Goal: Task Accomplishment & Management: Manage account settings

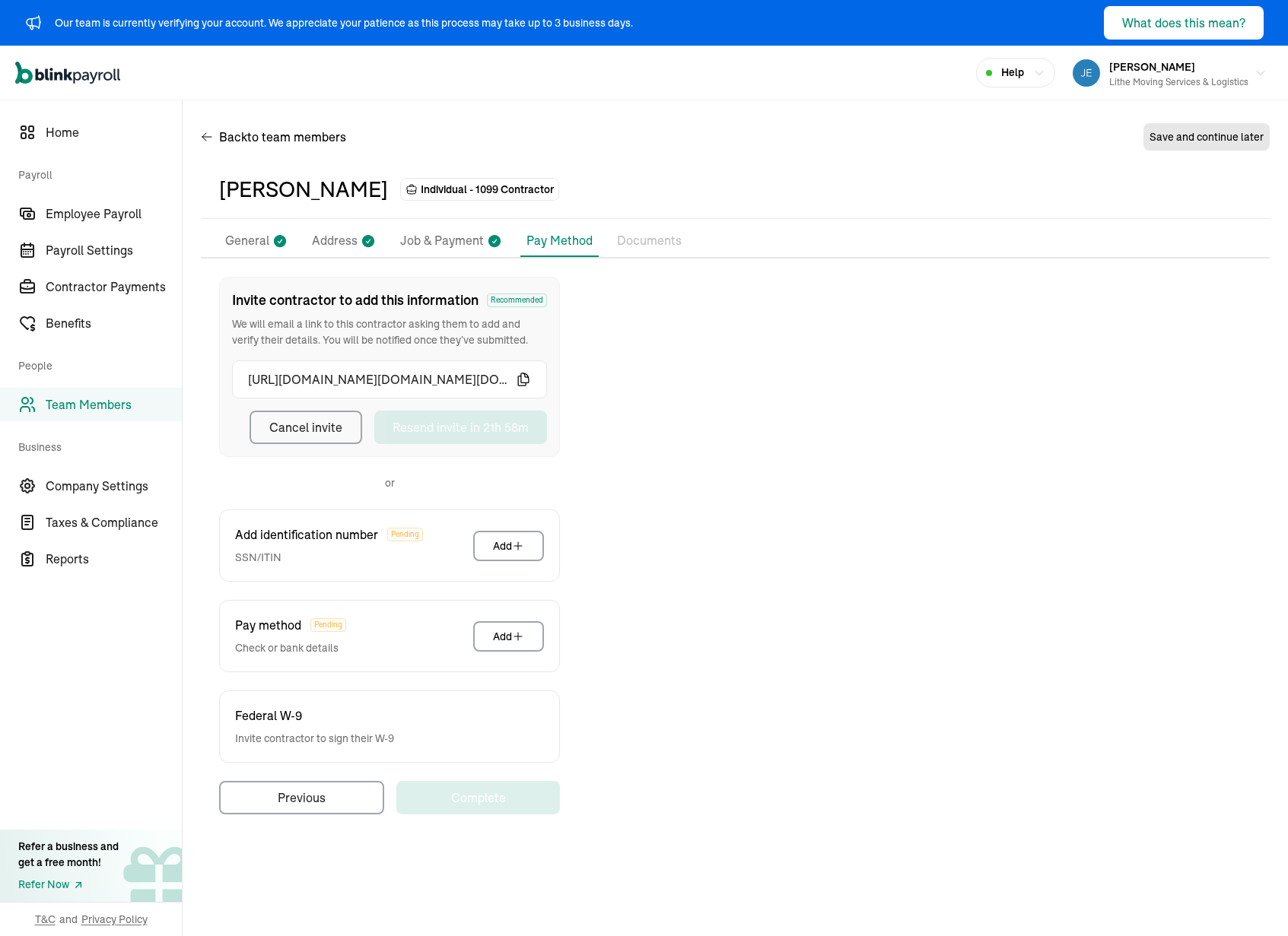
click at [276, 76] on div "Open main menu Help [PERSON_NAME] Lithe Moving Services & Logistics" at bounding box center [644, 72] width 1288 height 54
click at [639, 353] on div "Invite contractor to add this information Recommended We will email a link to t…" at bounding box center [734, 546] width 1069 height 538
click at [558, 127] on div "Back to team members Save and continue later" at bounding box center [734, 139] width 1069 height 43
click at [661, 337] on div "Invite contractor to add this information Recommended We will email a link to t…" at bounding box center [734, 546] width 1069 height 538
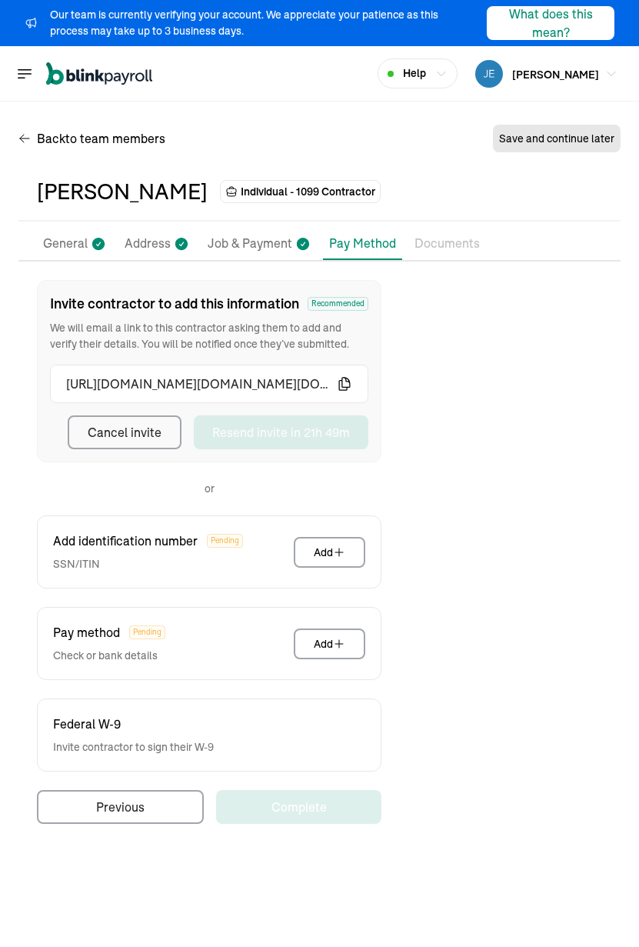
click at [375, 164] on div "[PERSON_NAME] Individual - 1099 Contractor" at bounding box center [319, 192] width 602 height 58
click at [315, 210] on div "[PERSON_NAME] Individual - 1099 Contractor" at bounding box center [319, 192] width 602 height 58
click at [334, 156] on div "Back to team members Save and continue later" at bounding box center [319, 141] width 602 height 43
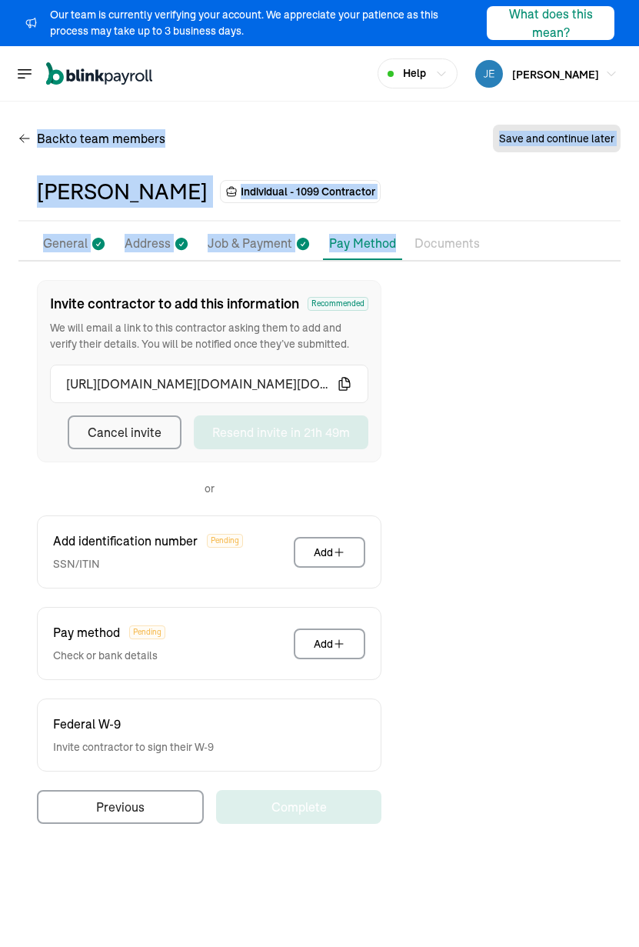
drag, startPoint x: 146, startPoint y: 109, endPoint x: 394, endPoint y: 259, distance: 289.7
click at [394, 259] on div "Back to team members Save and continue later [PERSON_NAME] Individual - 1099 Co…" at bounding box center [319, 480] width 639 height 756
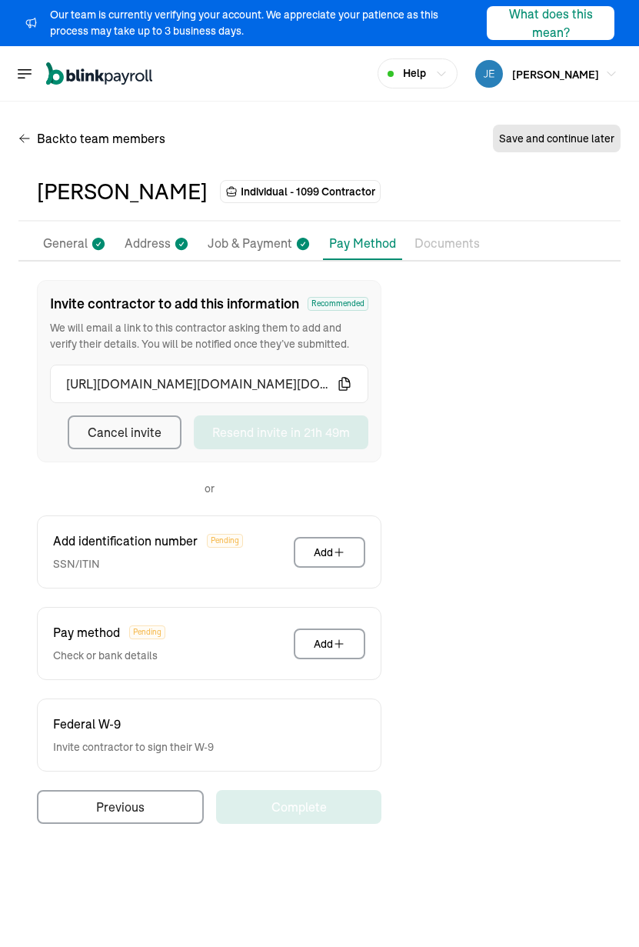
click at [439, 139] on div "Back to team members Save and continue later" at bounding box center [319, 141] width 602 height 43
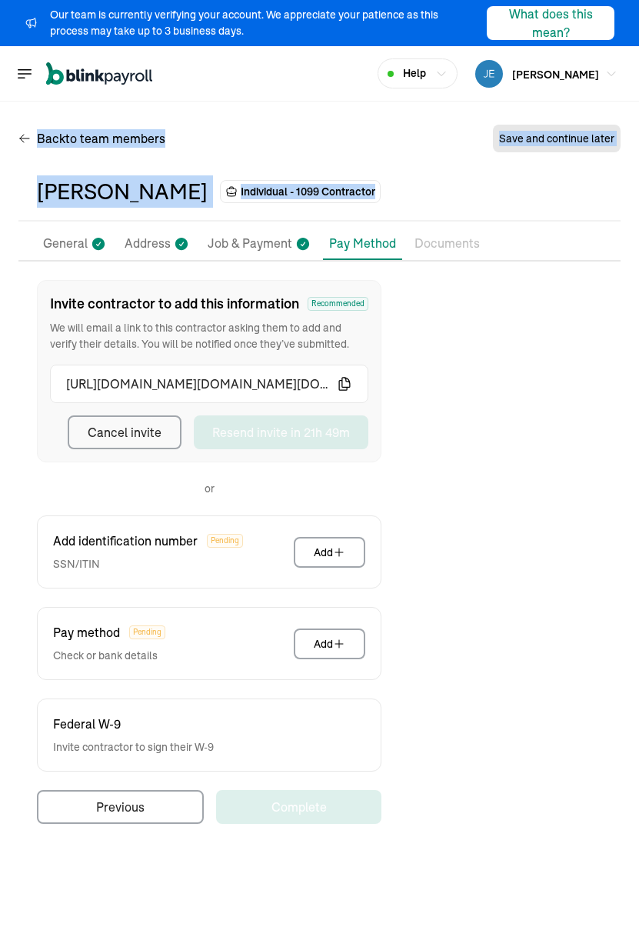
drag, startPoint x: 188, startPoint y: 105, endPoint x: 474, endPoint y: 192, distance: 299.2
click at [476, 193] on div "Back to team members Save and continue later [PERSON_NAME] Individual - 1099 Co…" at bounding box center [319, 480] width 639 height 756
click at [399, 150] on div "Back to team members Save and continue later" at bounding box center [319, 141] width 602 height 43
drag, startPoint x: 147, startPoint y: 109, endPoint x: 419, endPoint y: 192, distance: 284.6
click at [419, 192] on div "Back to team members Save and continue later [PERSON_NAME] Individual - 1099 Co…" at bounding box center [319, 480] width 639 height 756
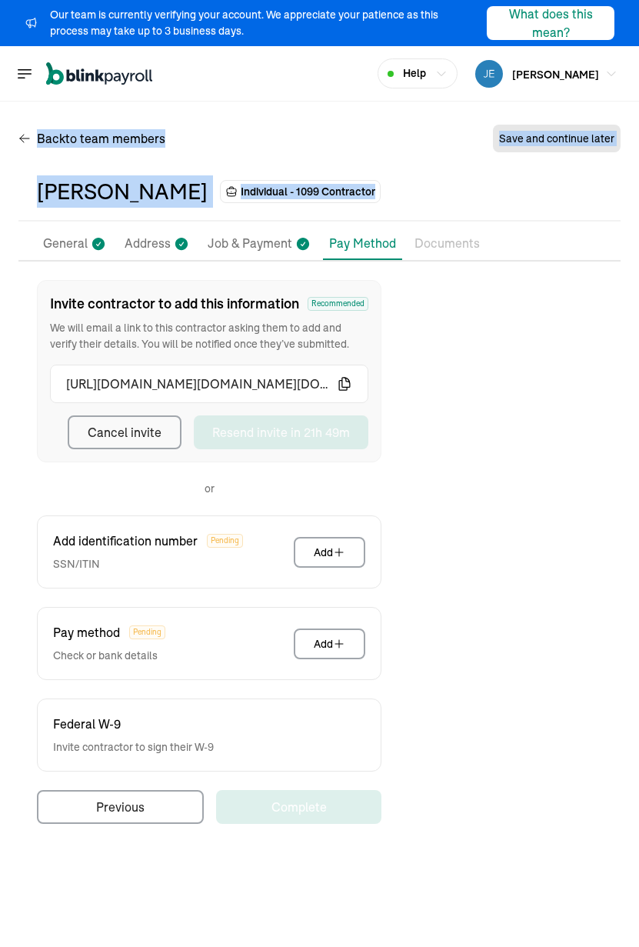
click at [417, 192] on div "[PERSON_NAME] Individual - 1099 Contractor" at bounding box center [320, 191] width 566 height 32
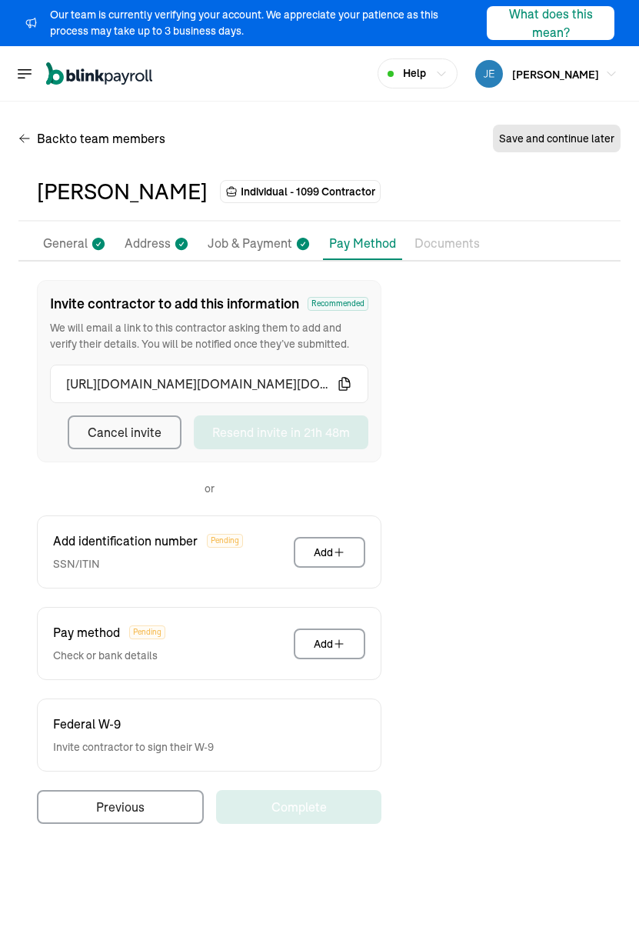
click at [469, 204] on div "[PERSON_NAME] Individual - 1099 Contractor" at bounding box center [320, 191] width 566 height 32
click at [629, 440] on div "Back to team members Save and continue later [PERSON_NAME] Individual - 1099 Co…" at bounding box center [319, 480] width 639 height 756
click at [635, 445] on div "Back to team members Save and continue later [PERSON_NAME] Individual - 1099 Co…" at bounding box center [319, 480] width 639 height 756
click at [631, 446] on div "Back to team members Save and continue later [PERSON_NAME] Individual - 1099 Co…" at bounding box center [319, 480] width 639 height 756
click at [396, 185] on div "[PERSON_NAME] Individual - 1099 Contractor" at bounding box center [320, 191] width 566 height 32
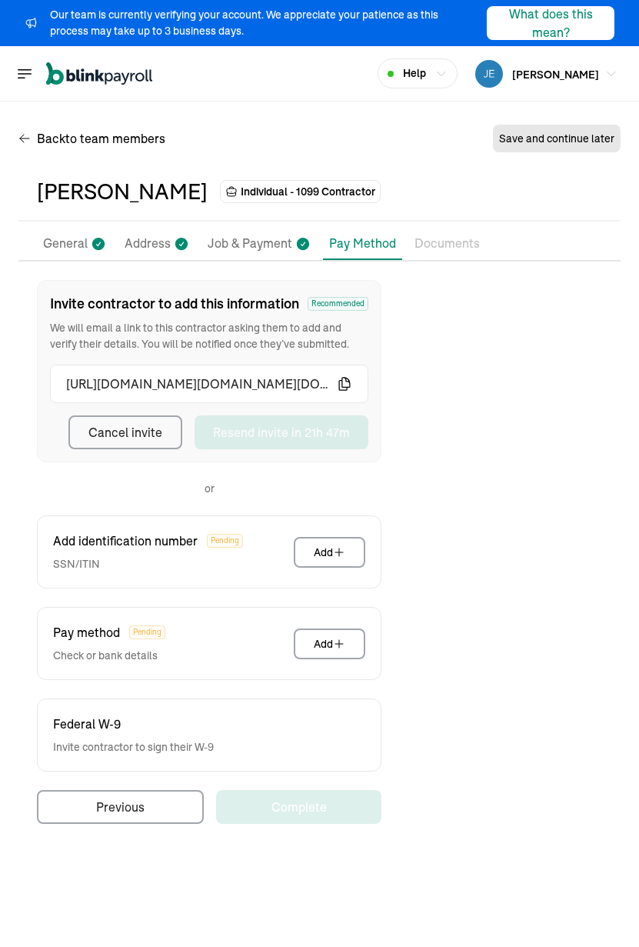
click at [506, 392] on div "Invite contractor to add this information Recommended We will email a link to t…" at bounding box center [319, 552] width 602 height 544
click at [623, 432] on div "Back to team members Save and continue later [PERSON_NAME] Individual - 1099 Co…" at bounding box center [319, 480] width 639 height 756
click at [469, 472] on div "Invite contractor to add this information Recommended We will email a link to t…" at bounding box center [319, 552] width 602 height 544
click at [346, 379] on icon "button" at bounding box center [344, 384] width 11 height 12
click at [409, 392] on div "Invite contractor to add this information Recommended We will email a link to t…" at bounding box center [319, 552] width 602 height 544
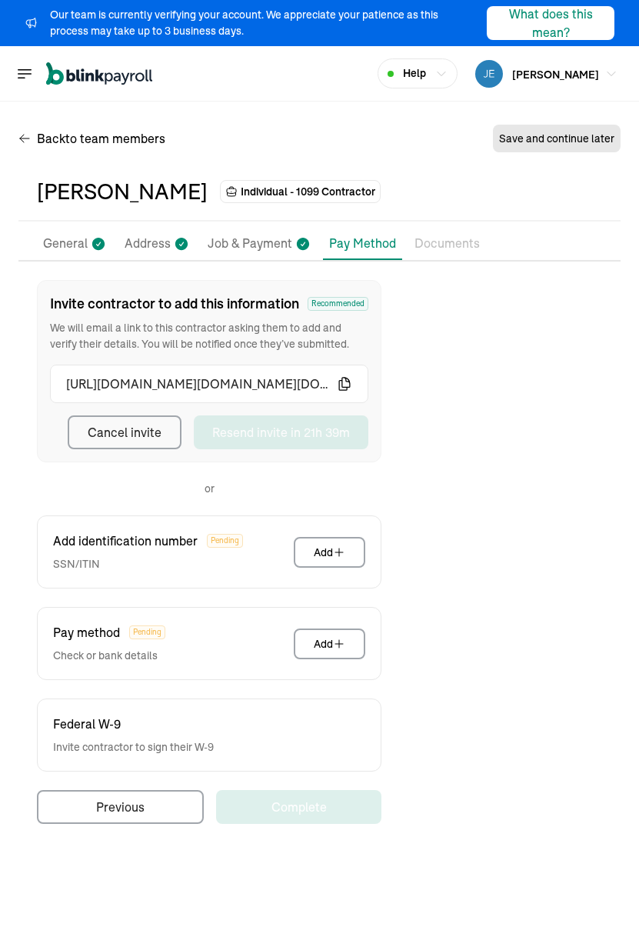
click at [499, 510] on div "Invite contractor to add this information Recommended We will email a link to t…" at bounding box center [319, 552] width 602 height 544
click at [474, 516] on div "Invite contractor to add this information Recommended We will email a link to t…" at bounding box center [319, 552] width 602 height 544
click at [483, 456] on div "Invite contractor to add this information Recommended We will email a link to t…" at bounding box center [319, 552] width 602 height 544
click at [449, 224] on div "[PERSON_NAME] Individual - 1099 Contractor Pay Stubs General Address Job & Paym…" at bounding box center [319, 501] width 602 height 676
click at [447, 235] on p "Documents" at bounding box center [447, 244] width 65 height 20
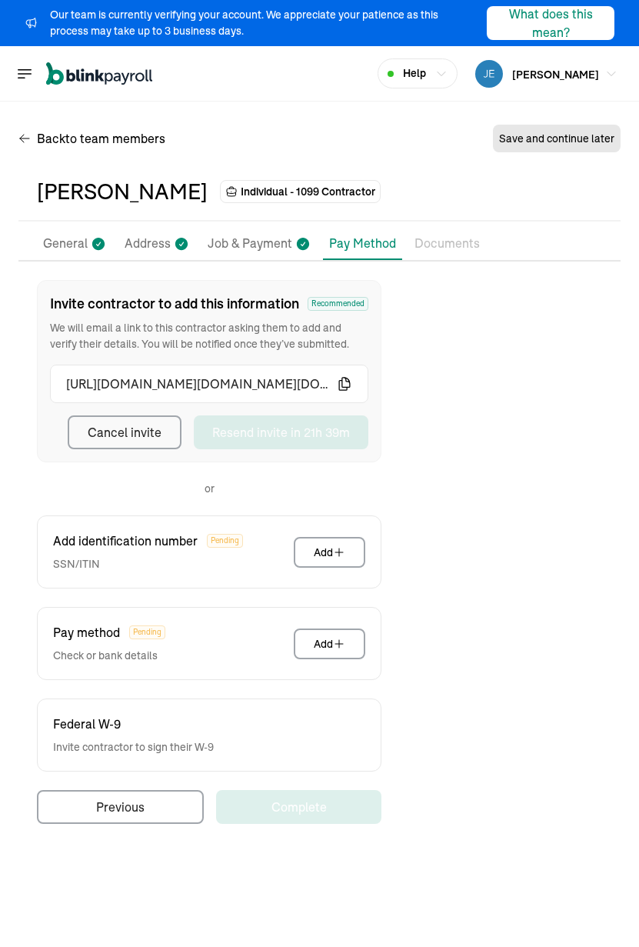
click at [433, 241] on p "Documents" at bounding box center [447, 244] width 65 height 20
click at [262, 237] on p "Job & Payment" at bounding box center [250, 244] width 85 height 20
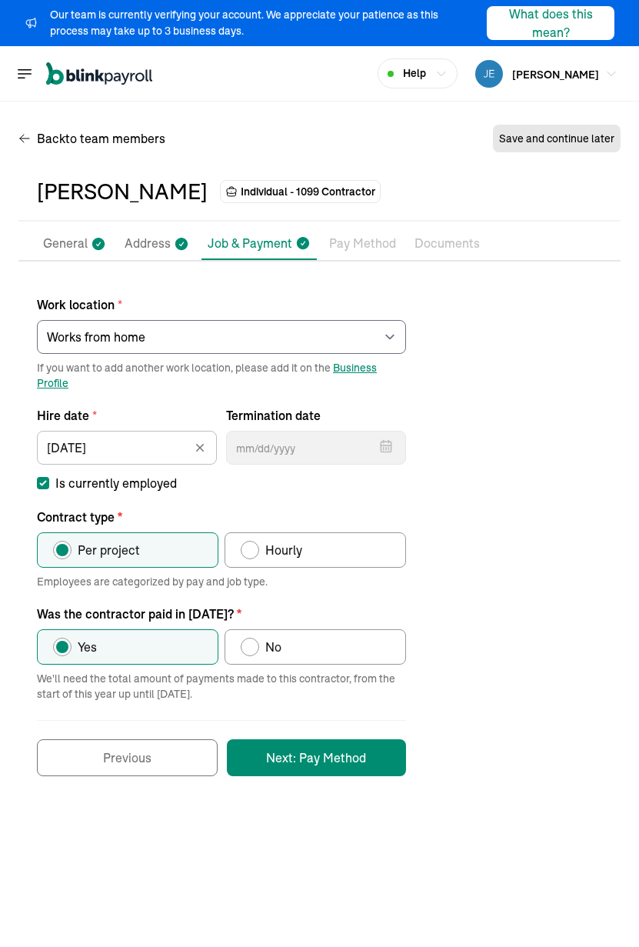
click at [480, 364] on div "Work location * Select an item Works from home If you want to add another work …" at bounding box center [319, 528] width 602 height 496
select select "[STREET_ADDRESS]"
